Goal: Check status: Check status

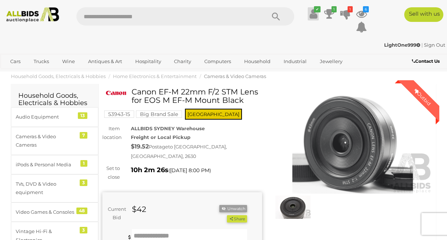
click at [317, 15] on link "✔" at bounding box center [312, 13] width 11 height 13
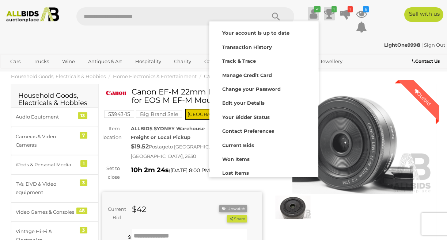
click at [325, 15] on icon at bounding box center [329, 13] width 10 height 13
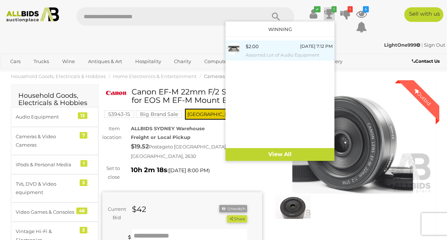
click at [255, 47] on div "$2.00" at bounding box center [251, 46] width 13 height 8
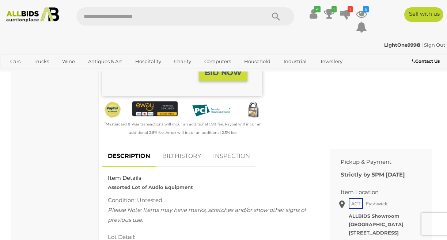
scroll to position [183, 0]
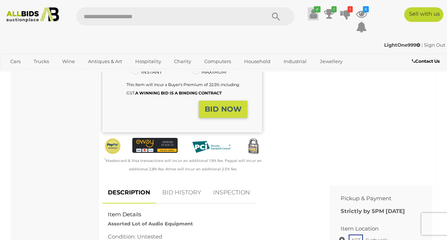
click at [312, 16] on icon at bounding box center [313, 13] width 8 height 13
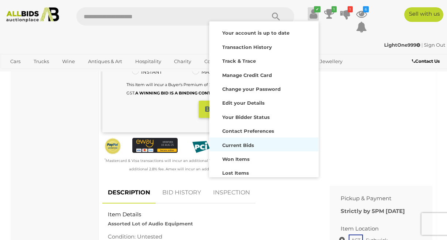
click at [233, 144] on strong "Current Bids" at bounding box center [238, 145] width 32 height 6
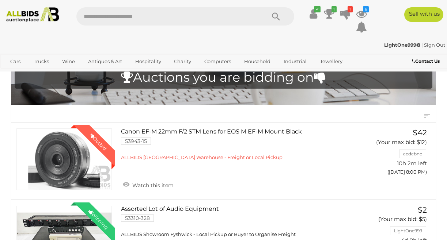
scroll to position [146, 0]
